Goal: Use online tool/utility: Utilize a website feature to perform a specific function

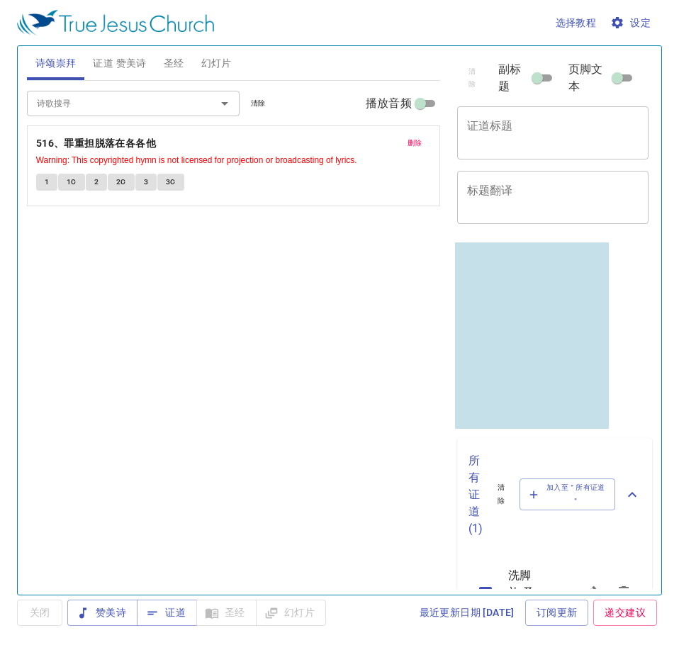
click at [261, 100] on span "清除" at bounding box center [258, 103] width 15 height 13
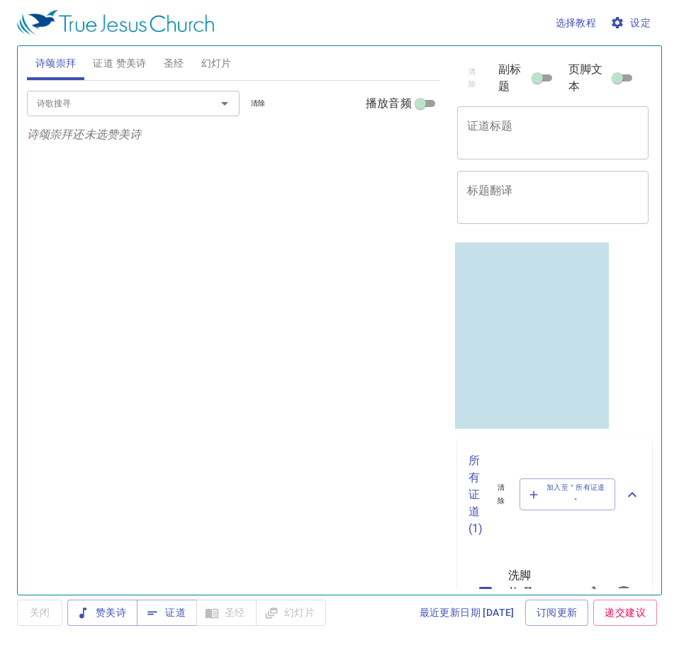
click at [122, 101] on input "诗歌搜寻" at bounding box center [112, 103] width 162 height 16
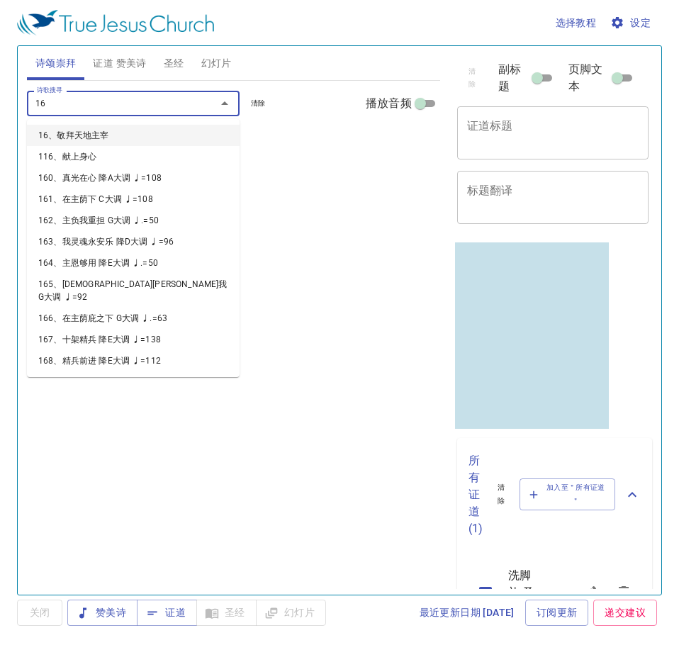
type input "164"
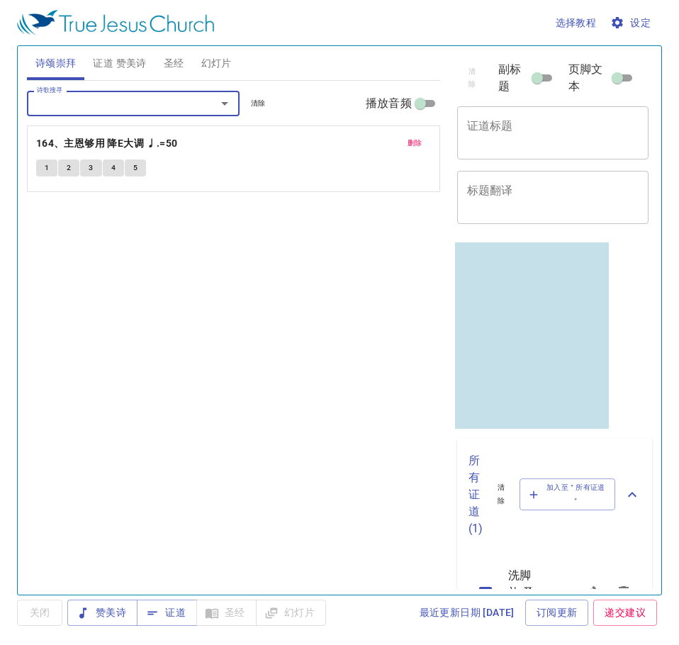
click at [40, 167] on button "1" at bounding box center [46, 167] width 21 height 17
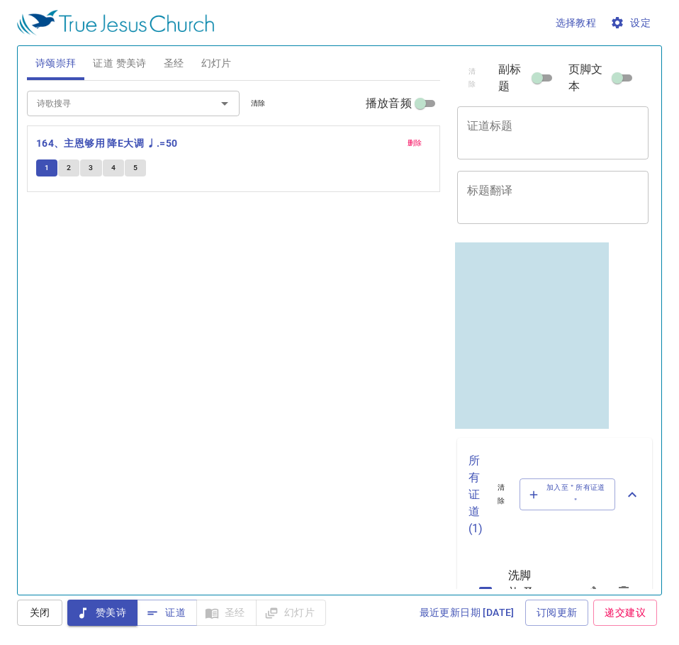
click at [172, 99] on input "诗歌搜寻" at bounding box center [112, 103] width 162 height 16
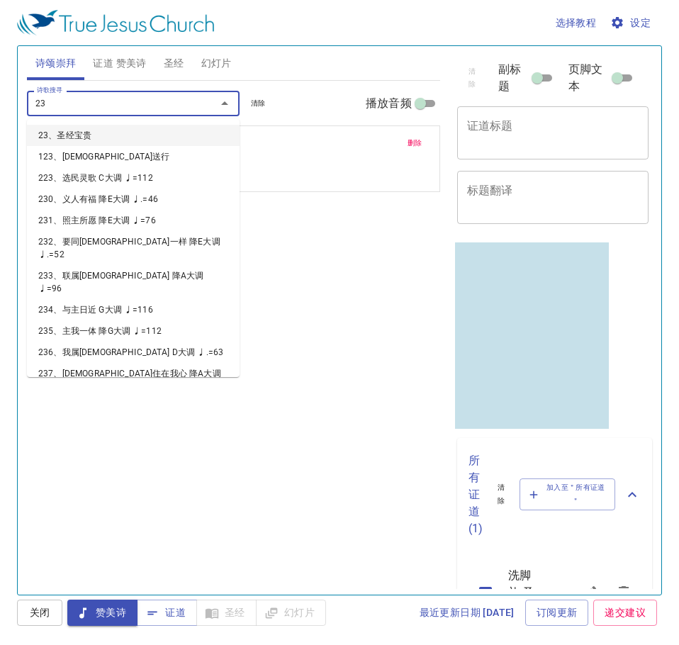
type input "237"
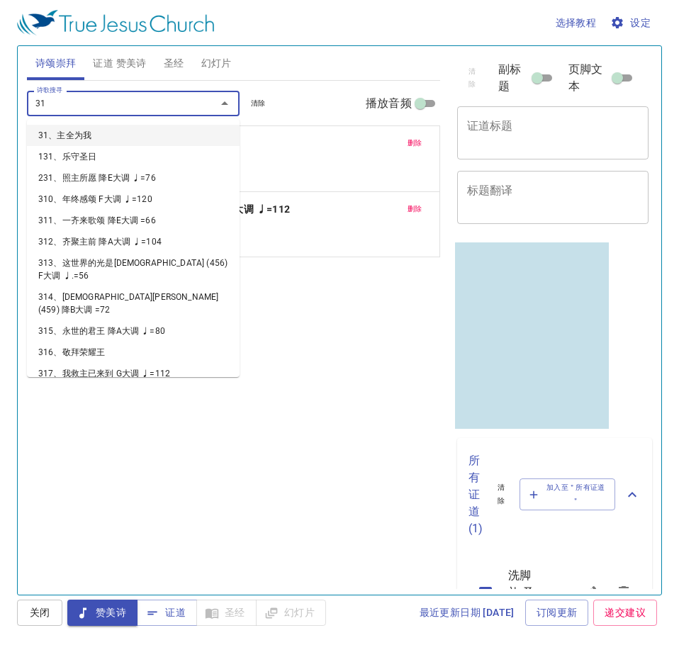
type input "317"
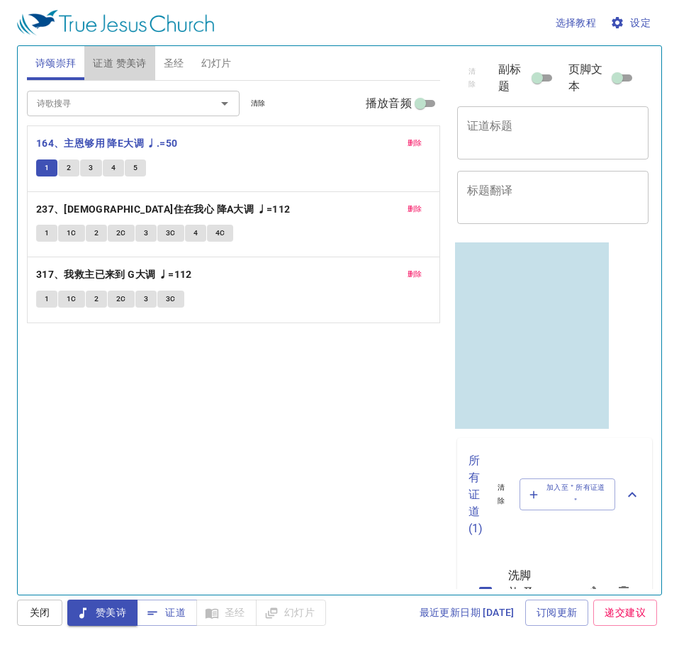
click at [113, 64] on span "证道 赞美诗" at bounding box center [119, 64] width 53 height 18
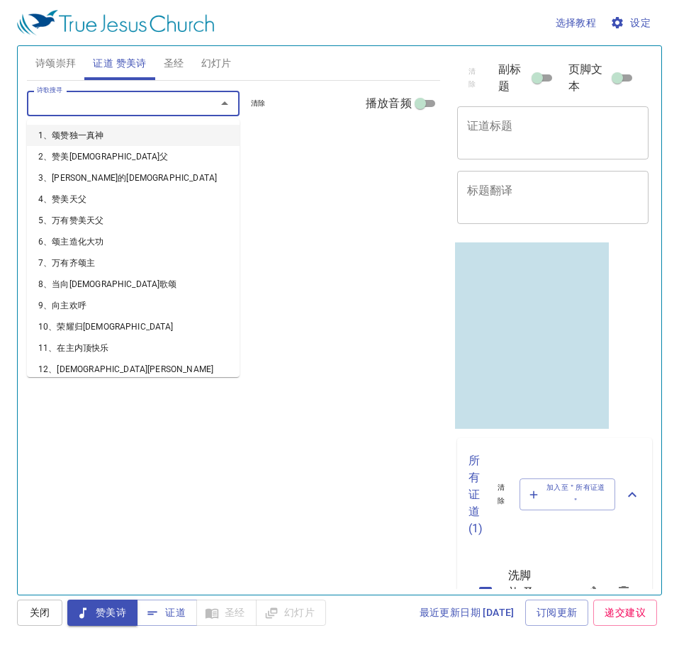
click at [94, 101] on input "诗歌搜寻" at bounding box center [112, 103] width 162 height 16
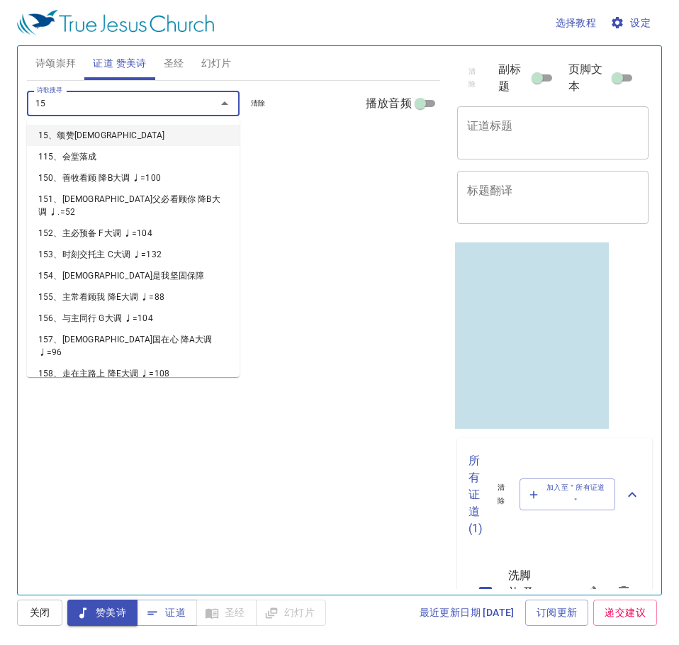
type input "156"
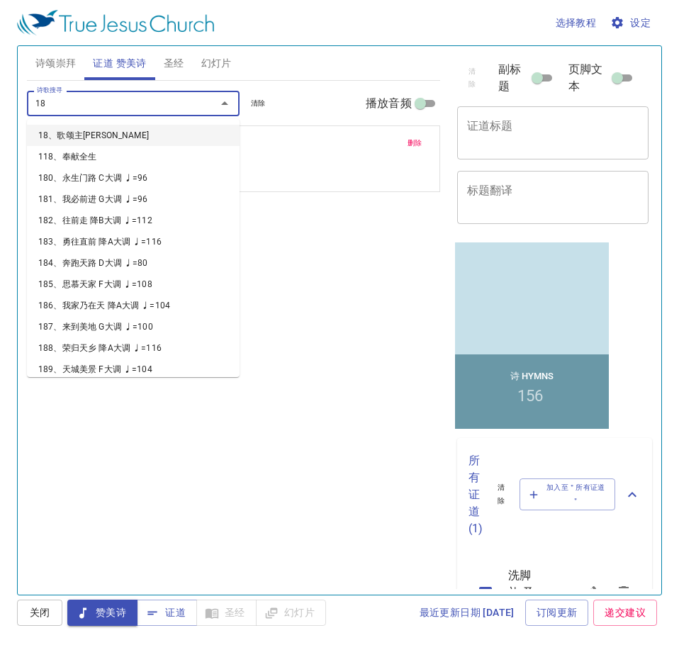
type input "184"
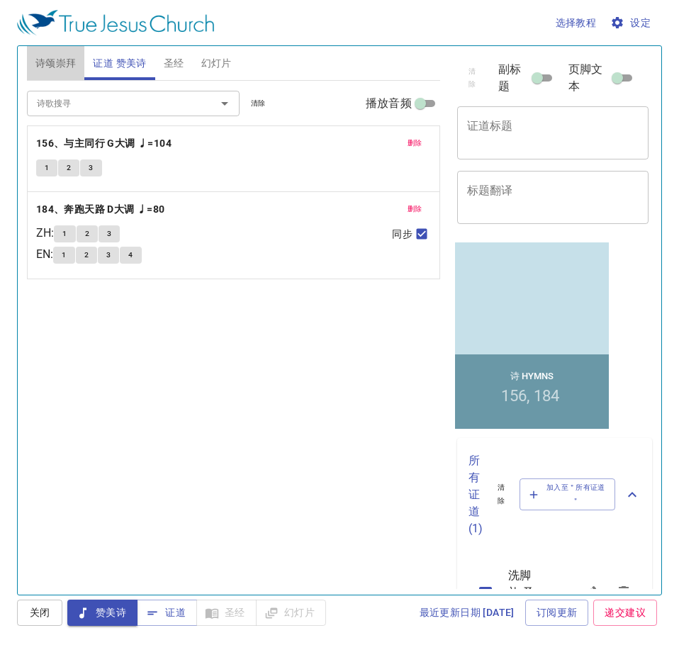
click at [47, 60] on span "诗颂崇拜" at bounding box center [55, 64] width 41 height 18
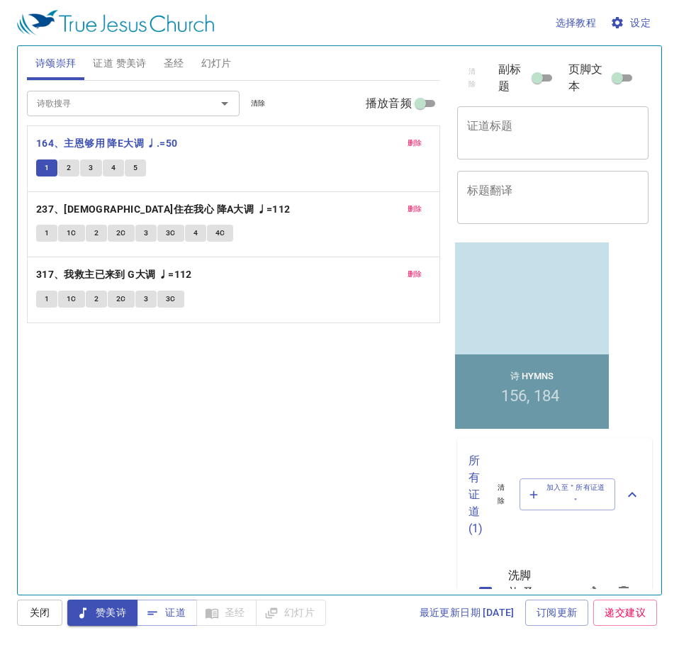
click at [67, 167] on span "2" at bounding box center [69, 168] width 4 height 13
click at [611, 130] on textarea "证道标题" at bounding box center [553, 132] width 172 height 27
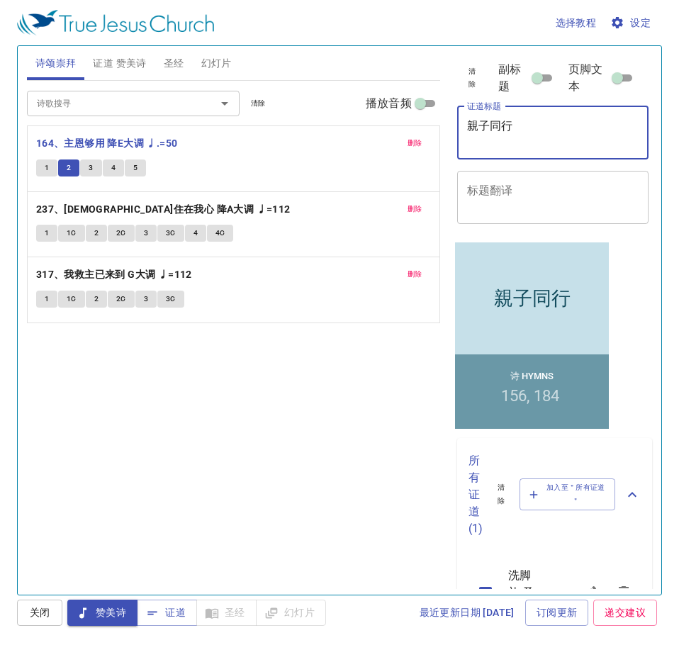
type textarea "親子同行"
click at [331, 406] on div "诗歌搜寻 诗歌搜寻 清除 播放音频 删除 164、主恩够用 降E大调 ♩.=50 1 2 3 4 5 删除 237、耶稣住在我心 降A大调 ♩=112 1 1…" at bounding box center [233, 332] width 413 height 502
click at [91, 167] on span "3" at bounding box center [91, 168] width 4 height 13
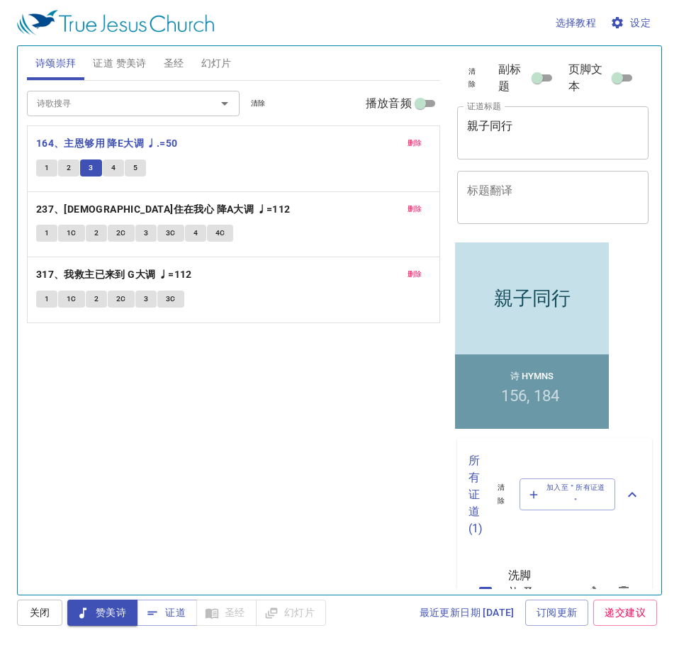
click at [274, 147] on p "164、主恩够用 降E大调 ♩.=50" at bounding box center [233, 144] width 395 height 18
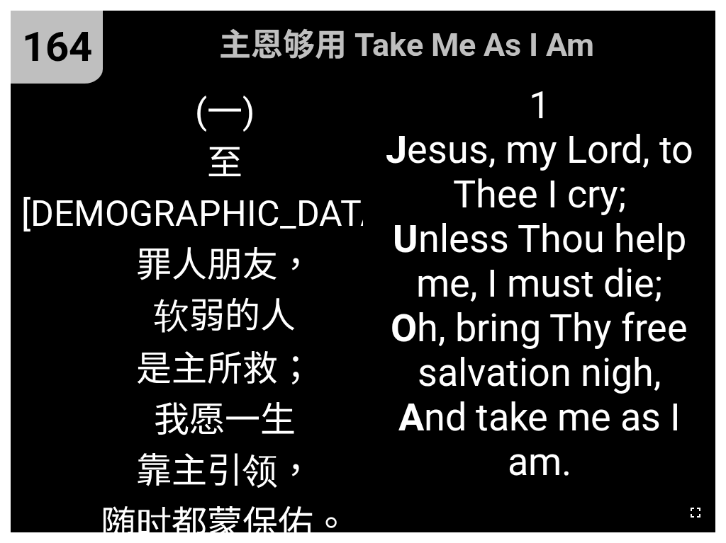
click at [692, 509] on icon "button" at bounding box center [695, 513] width 10 height 10
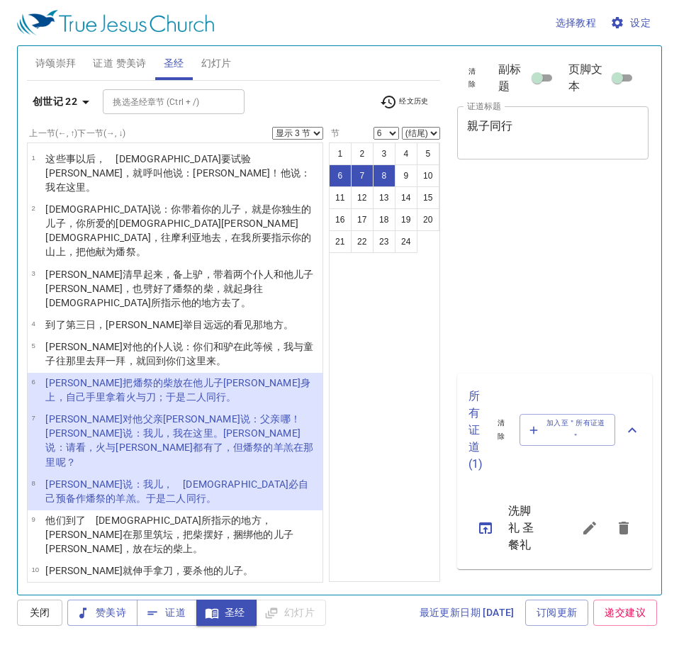
select select "3"
select select "6"
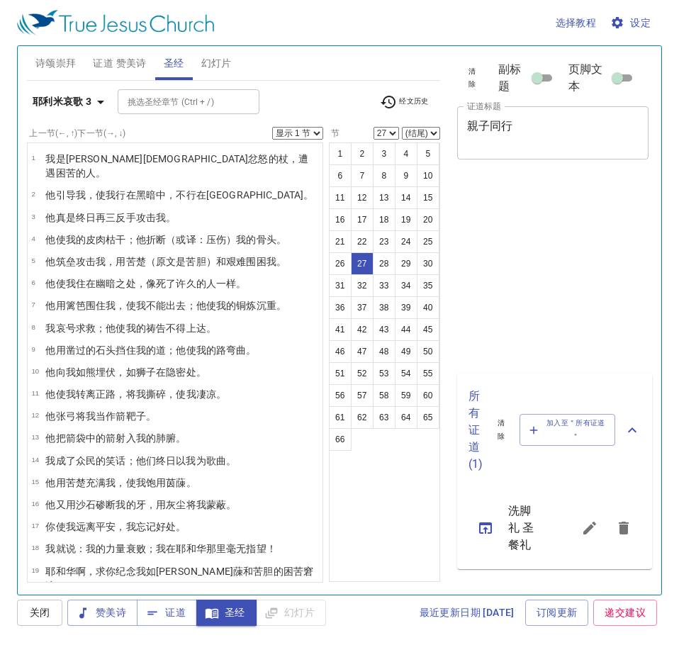
select select "27"
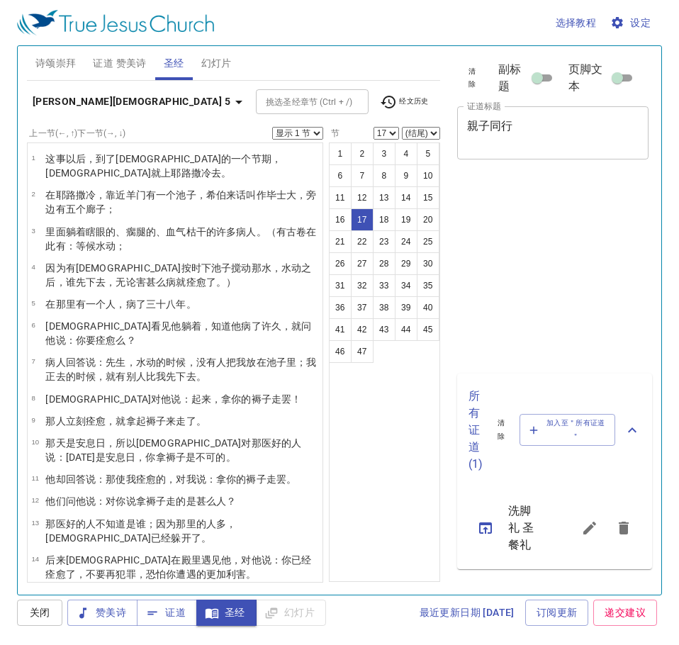
select select "17"
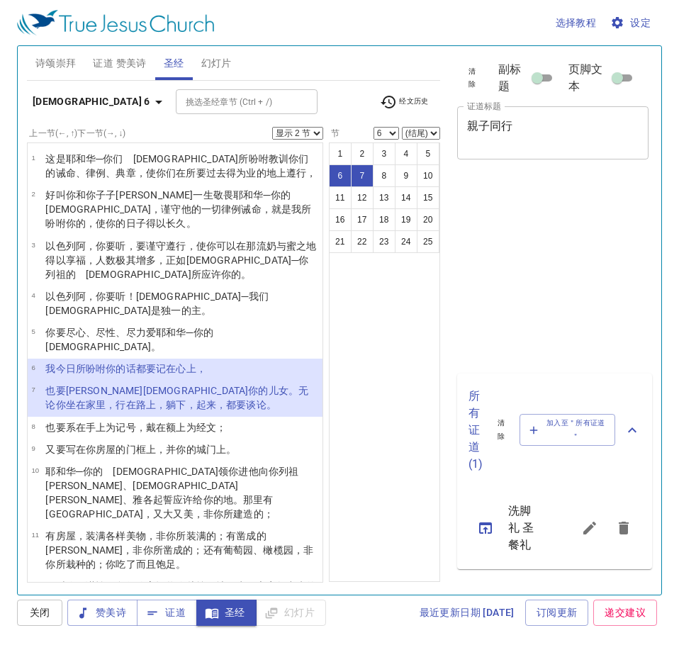
select select "2"
select select "6"
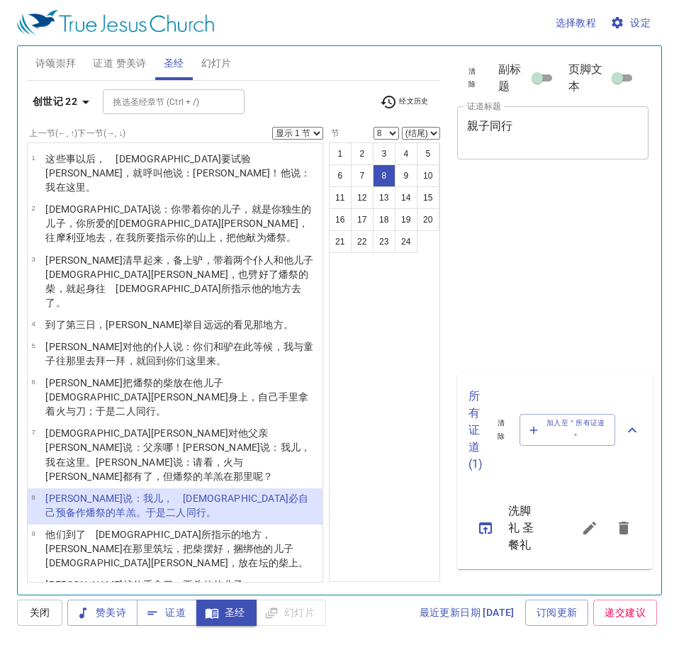
select select "8"
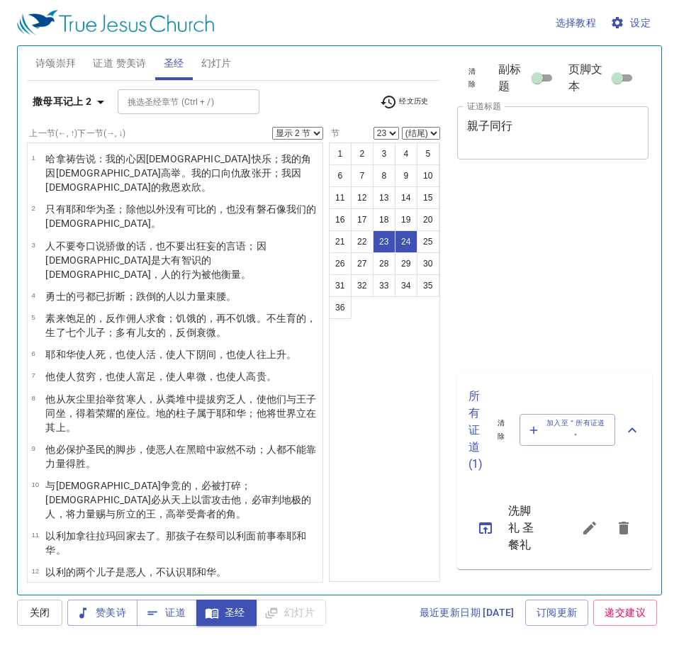
select select "2"
select select "23"
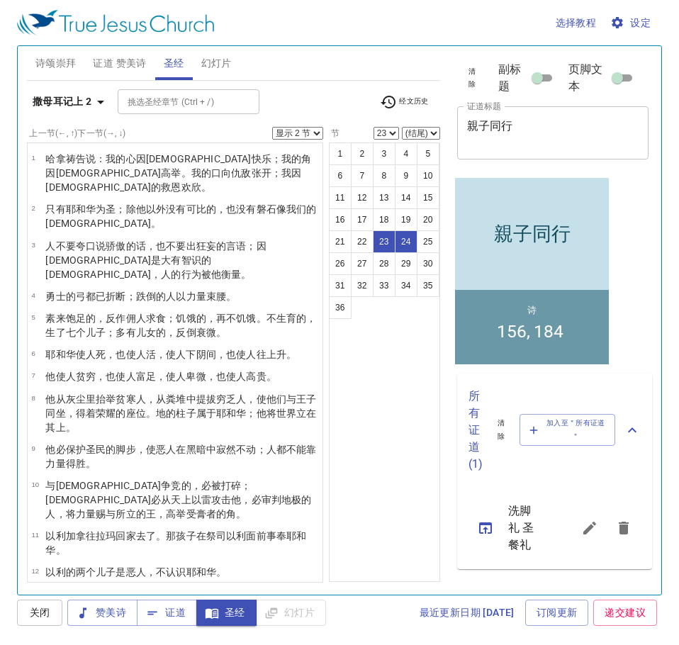
scroll to position [575, 0]
